Goal: Task Accomplishment & Management: Complete application form

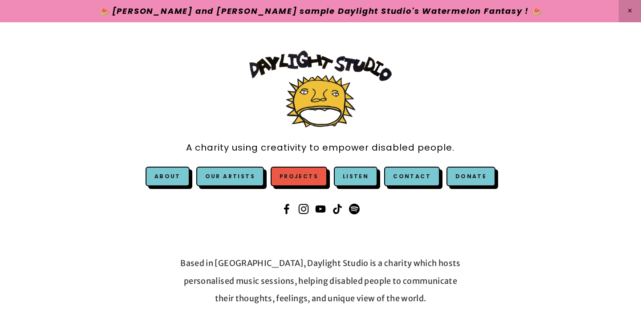
click at [309, 177] on link "Projects" at bounding box center [299, 176] width 57 height 20
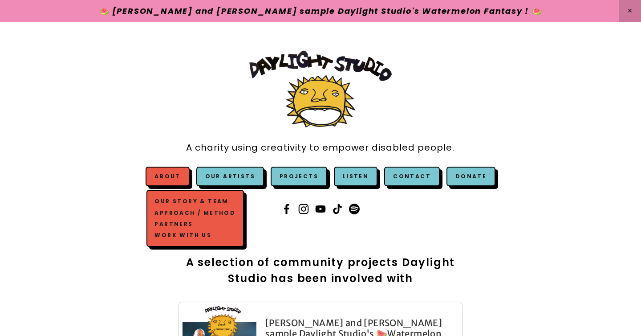
click at [174, 177] on link "About" at bounding box center [167, 176] width 26 height 8
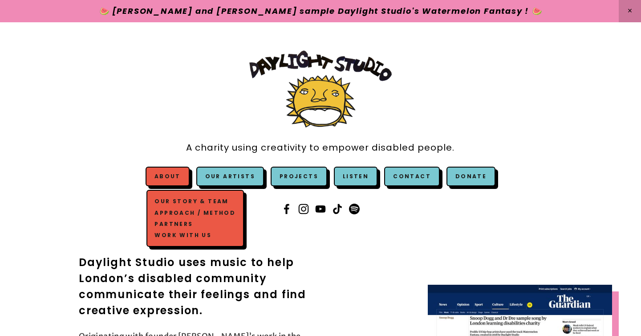
click at [179, 236] on link "Work with us" at bounding box center [195, 234] width 85 height 11
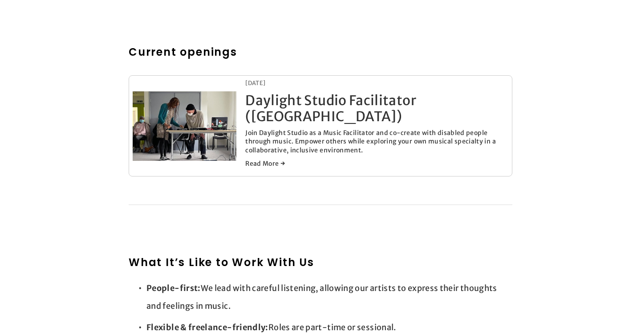
scroll to position [462, 0]
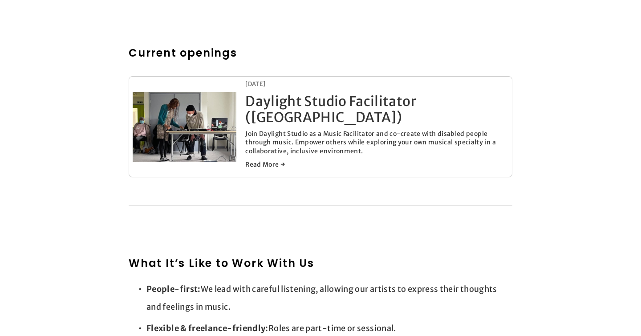
click at [296, 93] on link "Daylight Studio Facilitator ([GEOGRAPHIC_DATA])" at bounding box center [330, 109] width 171 height 33
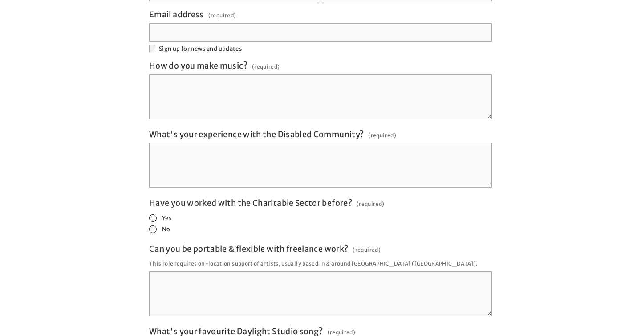
scroll to position [1644, 0]
